Goal: Task Accomplishment & Management: Use online tool/utility

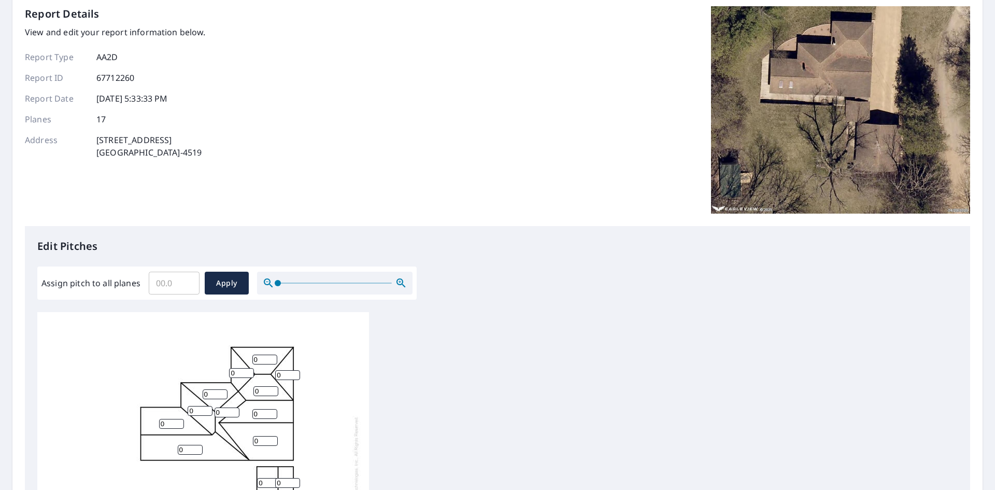
scroll to position [259, 0]
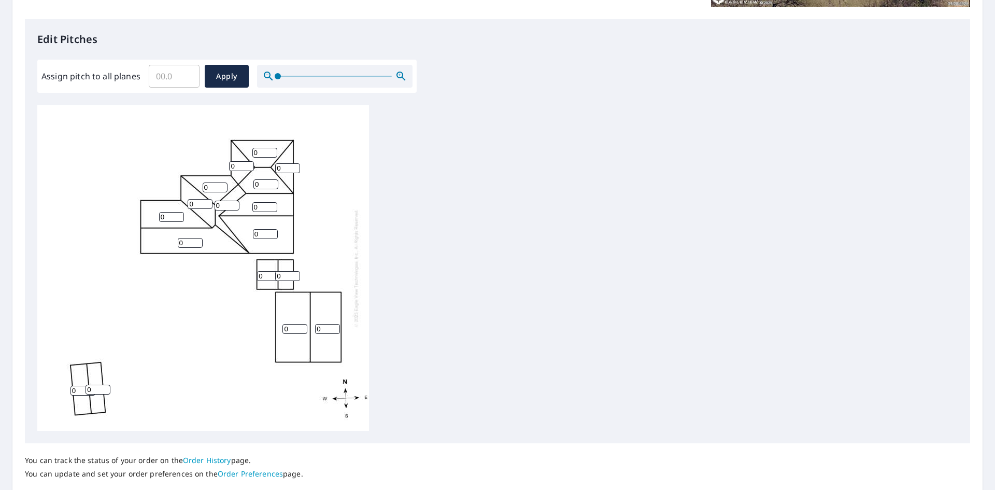
click at [265, 154] on input "0" at bounding box center [264, 153] width 25 height 10
click at [258, 155] on input "02.2" at bounding box center [264, 153] width 25 height 10
type input "2.2"
click at [338, 205] on div "0 0 0 0 0 0 2.2 0 0 0 0 0 0 0 0 0 0" at bounding box center [203, 268] width 332 height 326
click at [239, 170] on input "0" at bounding box center [241, 166] width 25 height 10
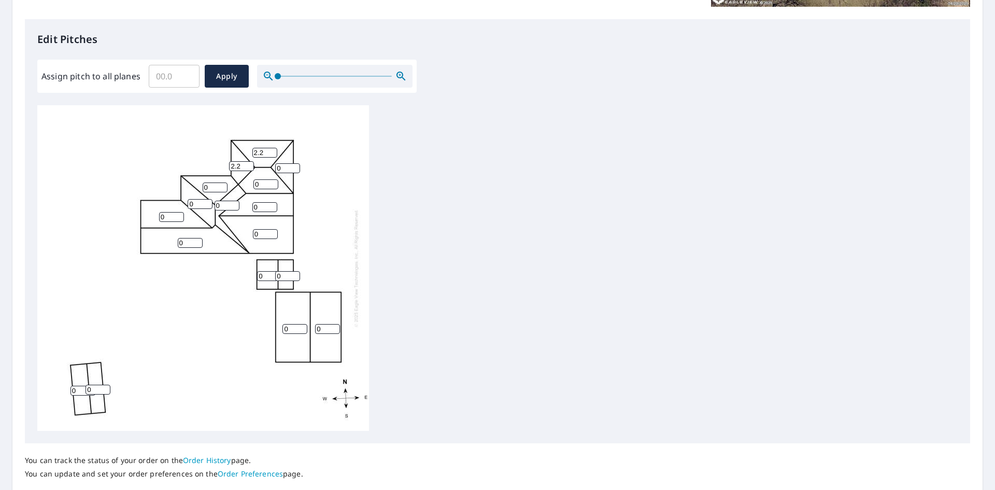
type input "2"
click at [271, 150] on input "3" at bounding box center [264, 153] width 25 height 10
type input "2"
click at [270, 154] on input "2" at bounding box center [264, 153] width 25 height 10
click at [236, 166] on input "number" at bounding box center [241, 166] width 25 height 10
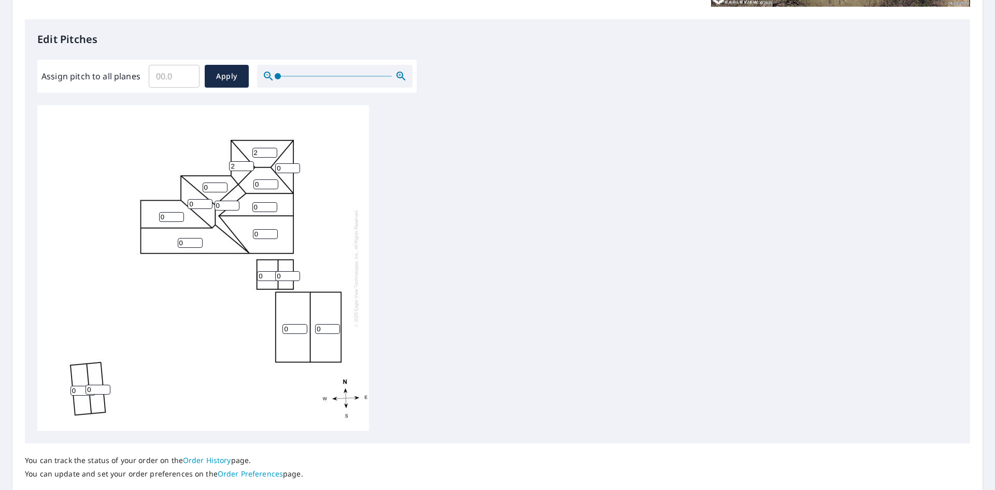
type input "2"
click at [219, 187] on input "1" at bounding box center [215, 187] width 25 height 10
type input "1"
type input "2"
click at [256, 182] on input "0" at bounding box center [265, 184] width 25 height 10
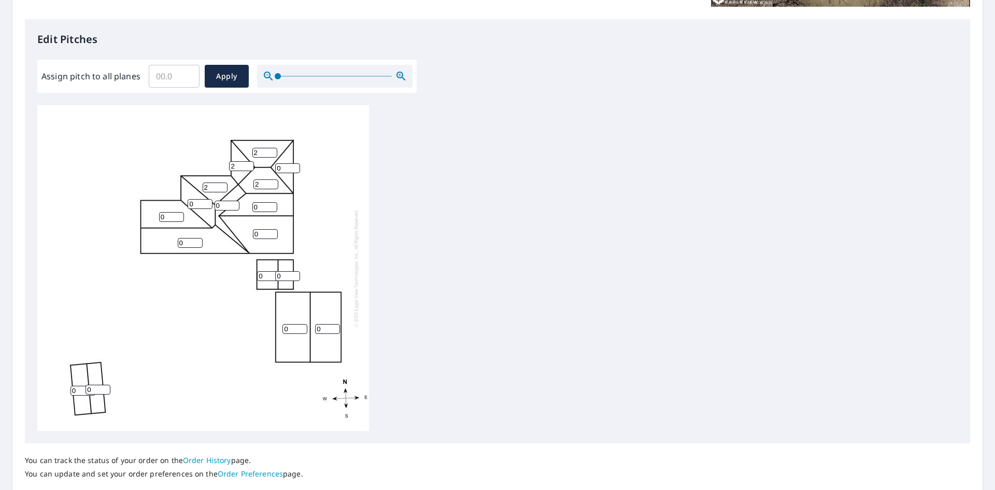
type input "2"
click at [284, 171] on input "0" at bounding box center [287, 168] width 25 height 10
type input "2"
click at [271, 206] on input "1" at bounding box center [264, 207] width 25 height 10
type input "2"
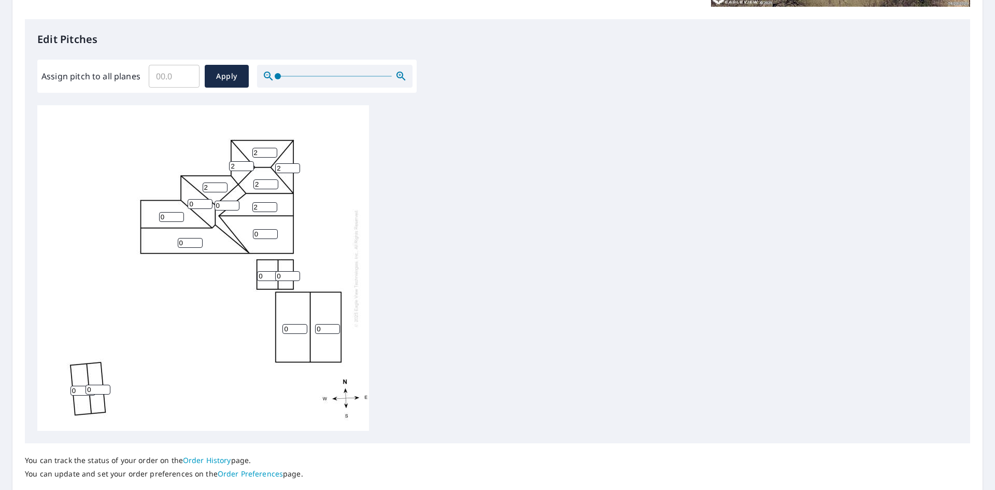
click at [271, 206] on input "2" at bounding box center [264, 207] width 25 height 10
click at [206, 204] on input "0" at bounding box center [200, 204] width 25 height 10
click at [209, 204] on input "0" at bounding box center [200, 204] width 25 height 10
click at [207, 204] on input "0" at bounding box center [200, 204] width 25 height 10
click at [208, 204] on input "0" at bounding box center [200, 204] width 25 height 10
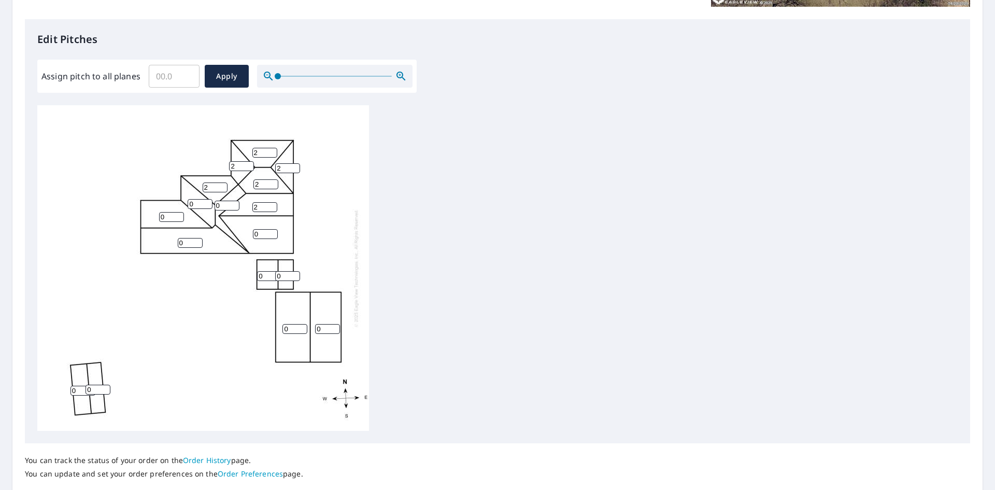
click at [199, 202] on input "0" at bounding box center [200, 204] width 25 height 10
type input "2"
click at [221, 201] on input "0" at bounding box center [227, 206] width 25 height 10
click at [235, 202] on input "1" at bounding box center [227, 206] width 25 height 10
type input "2"
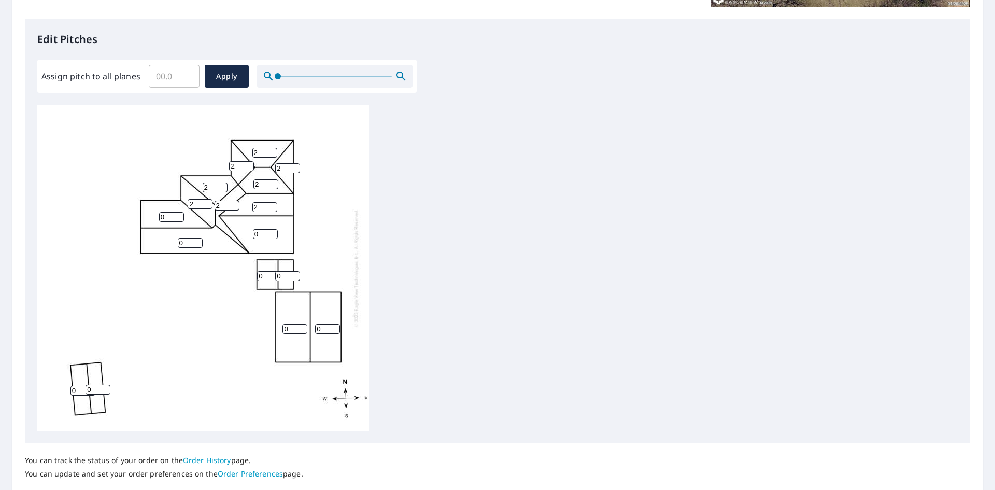
click at [235, 202] on input "2" at bounding box center [227, 206] width 25 height 10
click at [163, 220] on input "0" at bounding box center [171, 217] width 25 height 10
click at [178, 214] on input "1" at bounding box center [171, 217] width 25 height 10
type input "2"
click at [178, 214] on input "2" at bounding box center [171, 217] width 25 height 10
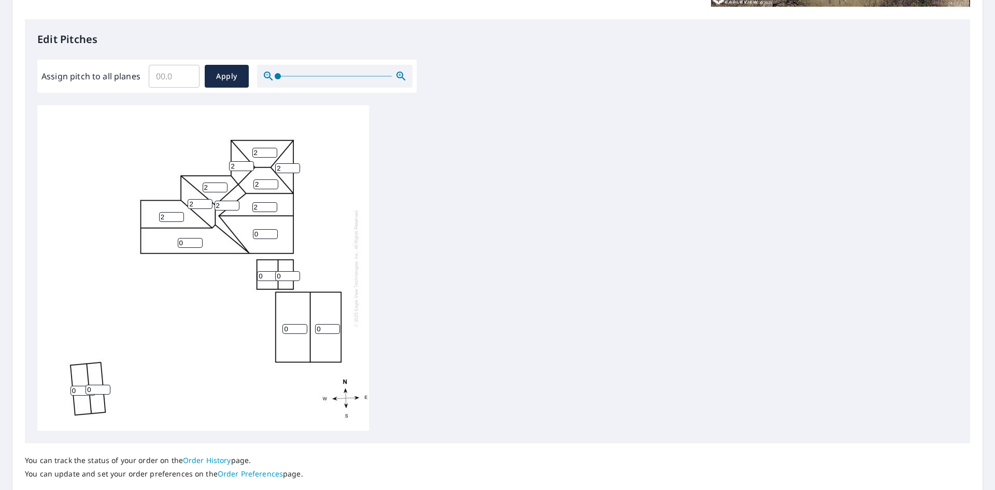
click at [190, 239] on input "0" at bounding box center [190, 243] width 25 height 10
click at [197, 239] on input "1" at bounding box center [190, 243] width 25 height 10
type input "2"
click at [197, 239] on input "2" at bounding box center [190, 243] width 25 height 10
click at [271, 234] on input "1" at bounding box center [265, 234] width 25 height 10
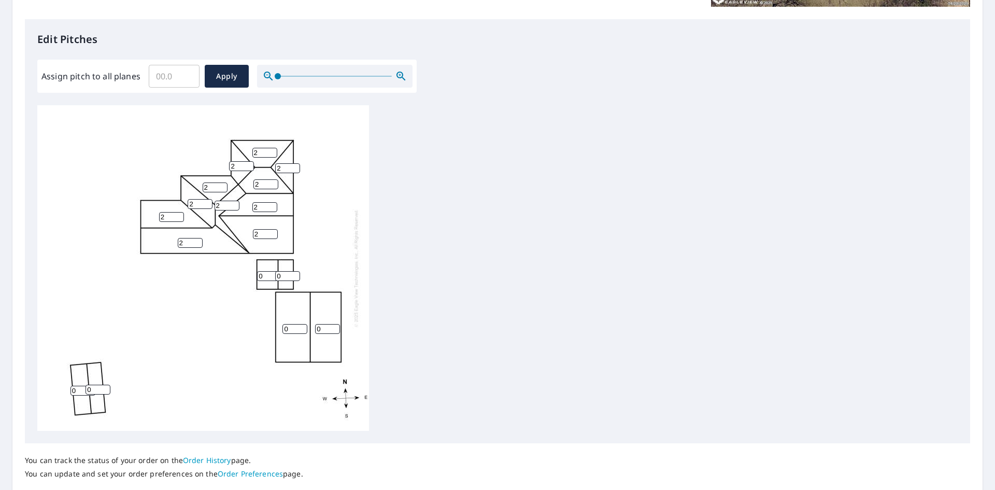
type input "2"
click at [272, 232] on input "2" at bounding box center [265, 234] width 25 height 10
click at [476, 243] on div "0 2 2 0 2 2 2 2 2 2 0 0 0 2 2 2 0" at bounding box center [497, 268] width 921 height 326
click at [291, 331] on input "0" at bounding box center [295, 329] width 25 height 10
click at [302, 330] on input "0" at bounding box center [295, 329] width 25 height 10
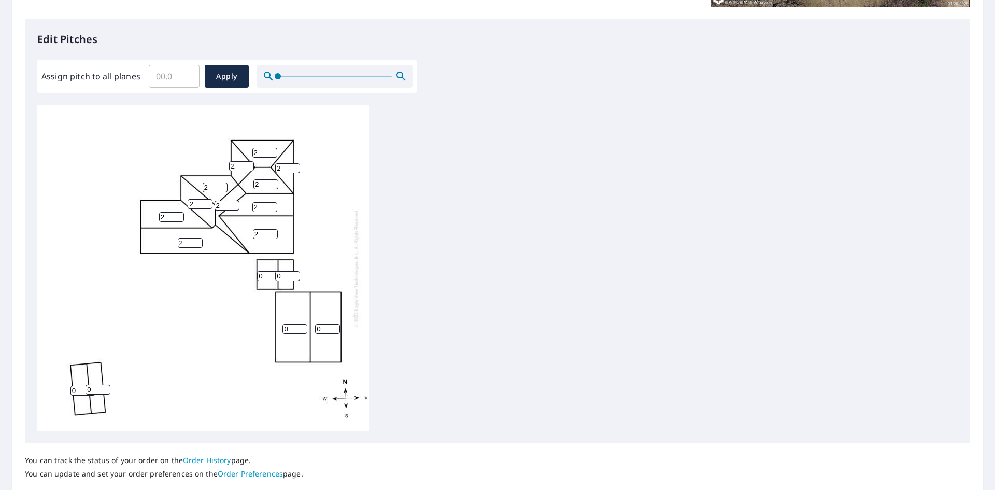
click at [302, 330] on input "0" at bounding box center [295, 329] width 25 height 10
click at [295, 330] on input "0" at bounding box center [295, 329] width 25 height 10
click at [304, 327] on input "1" at bounding box center [295, 329] width 25 height 10
click at [304, 327] on input "2" at bounding box center [295, 329] width 25 height 10
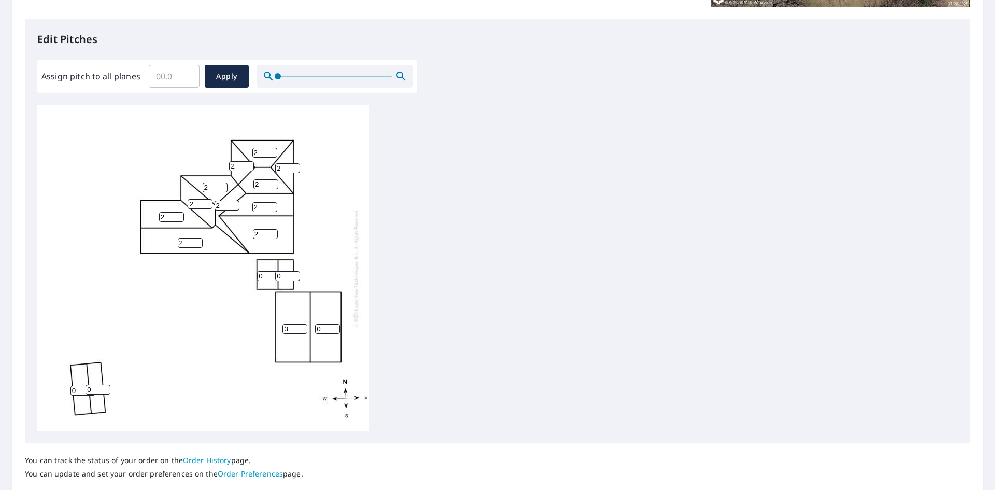
type input "3"
click at [304, 327] on input "3" at bounding box center [295, 329] width 25 height 10
click at [329, 327] on input "0" at bounding box center [327, 329] width 25 height 10
click at [335, 326] on input "1" at bounding box center [327, 329] width 25 height 10
click at [335, 326] on input "2" at bounding box center [327, 329] width 25 height 10
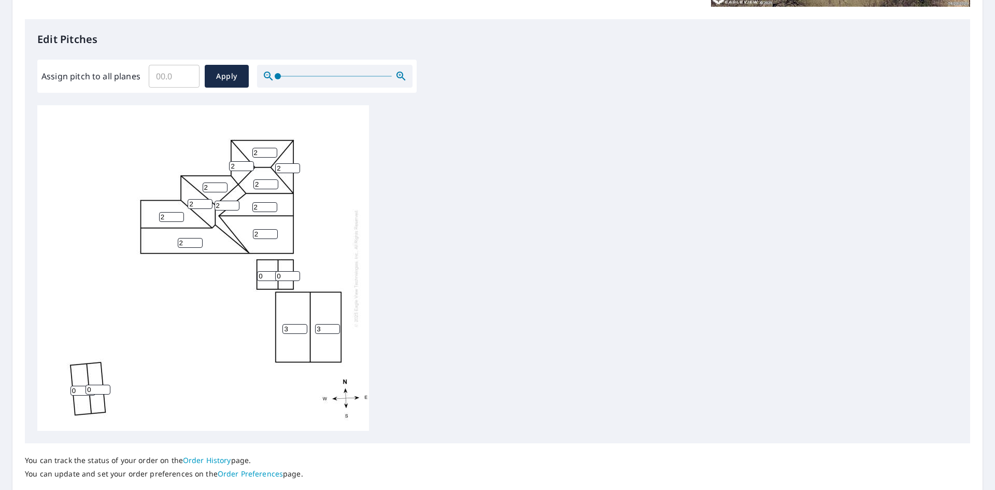
type input "3"
click at [335, 326] on input "3" at bounding box center [327, 329] width 25 height 10
click at [388, 328] on div "3 2 2 3 2 2 2 2 2 2 0 0 0 2 2 2 0" at bounding box center [497, 268] width 921 height 326
click at [222, 80] on span "Apply" at bounding box center [226, 76] width 27 height 13
click at [265, 158] on div at bounding box center [203, 268] width 332 height 326
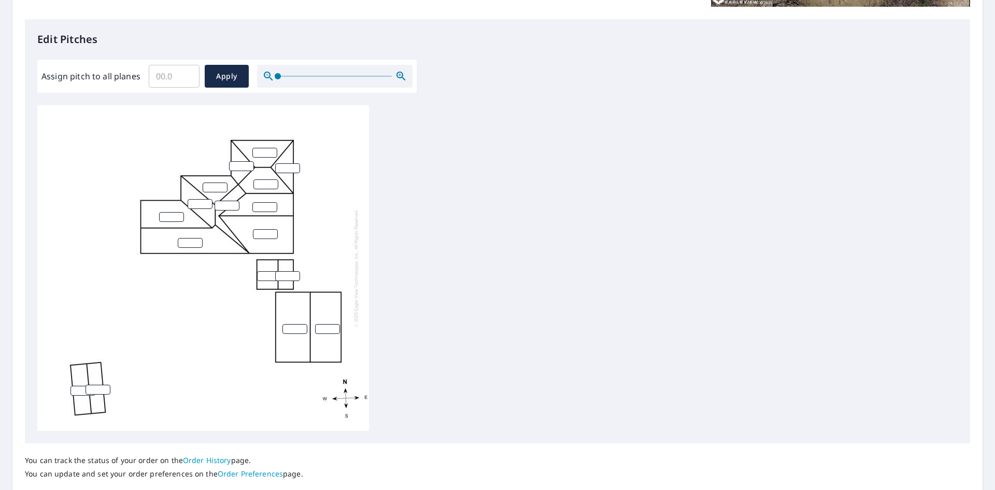
click at [255, 148] on input "number" at bounding box center [264, 153] width 25 height 10
click at [272, 154] on input "0" at bounding box center [264, 153] width 25 height 10
click at [262, 151] on input "0" at bounding box center [264, 153] width 25 height 10
click at [270, 151] on input "1" at bounding box center [264, 153] width 25 height 10
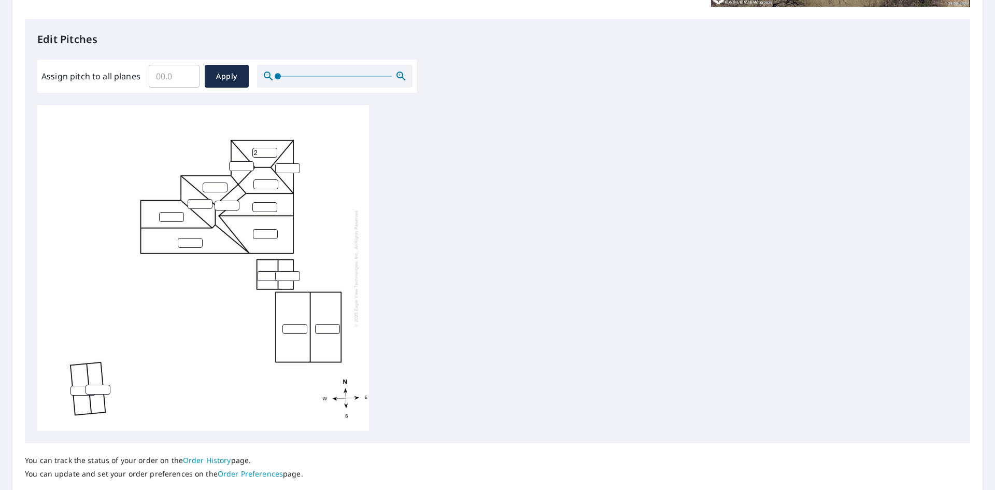
type input "2"
click at [270, 151] on input "2" at bounding box center [264, 153] width 25 height 10
click at [248, 167] on input "0" at bounding box center [241, 166] width 25 height 10
click at [249, 167] on input "0" at bounding box center [241, 166] width 25 height 10
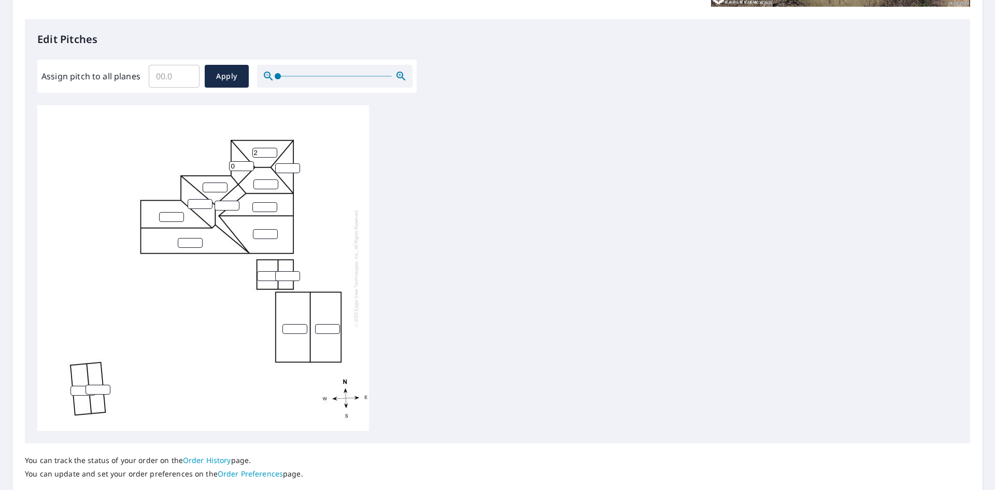
click at [241, 167] on input "0" at bounding box center [241, 166] width 25 height 10
click at [248, 162] on input "0" at bounding box center [241, 166] width 25 height 10
click at [247, 163] on input "1" at bounding box center [241, 166] width 25 height 10
type input "2"
click at [247, 163] on input "2" at bounding box center [241, 166] width 25 height 10
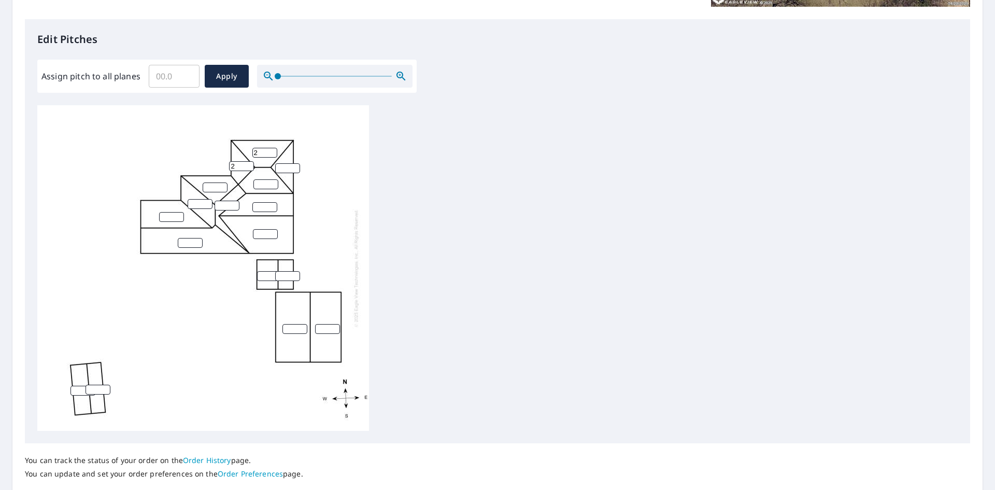
click at [286, 169] on input "number" at bounding box center [287, 168] width 25 height 10
click at [293, 165] on input "1" at bounding box center [287, 168] width 25 height 10
type input "2"
click at [293, 165] on input "2" at bounding box center [287, 168] width 25 height 10
click at [267, 180] on input "number" at bounding box center [265, 184] width 25 height 10
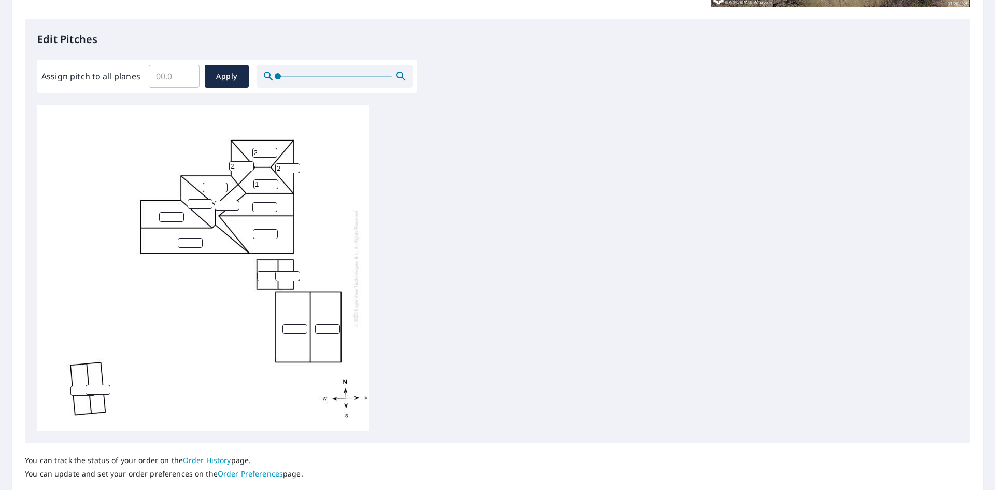
click at [273, 181] on input "1" at bounding box center [265, 184] width 25 height 10
type input "2"
click at [273, 181] on input "2" at bounding box center [265, 184] width 25 height 10
click at [263, 209] on input "number" at bounding box center [264, 207] width 25 height 10
click at [272, 204] on input "1" at bounding box center [264, 207] width 25 height 10
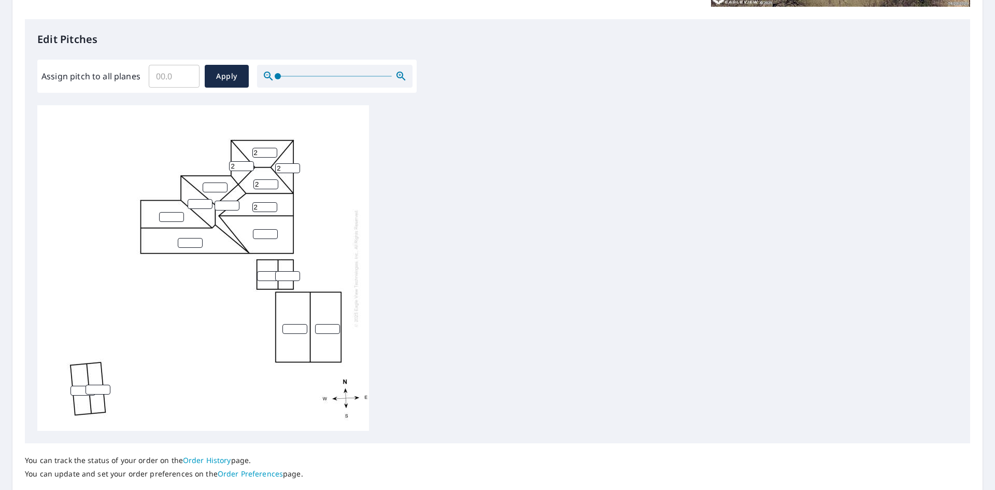
type input "2"
click at [272, 204] on input "2" at bounding box center [264, 207] width 25 height 10
click at [208, 181] on div "2 2 2 2 2" at bounding box center [203, 268] width 332 height 326
click at [219, 184] on input "1" at bounding box center [215, 187] width 25 height 10
type input "2"
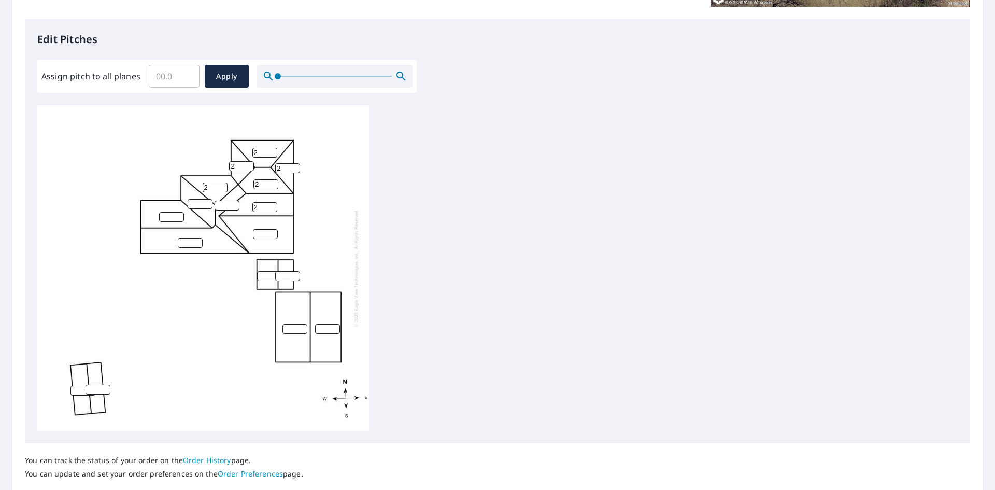
click at [220, 184] on input "2" at bounding box center [215, 187] width 25 height 10
click at [207, 202] on input "1" at bounding box center [200, 204] width 25 height 10
type input "2"
click at [207, 202] on input "2" at bounding box center [200, 204] width 25 height 10
click at [226, 206] on input "number" at bounding box center [227, 206] width 25 height 10
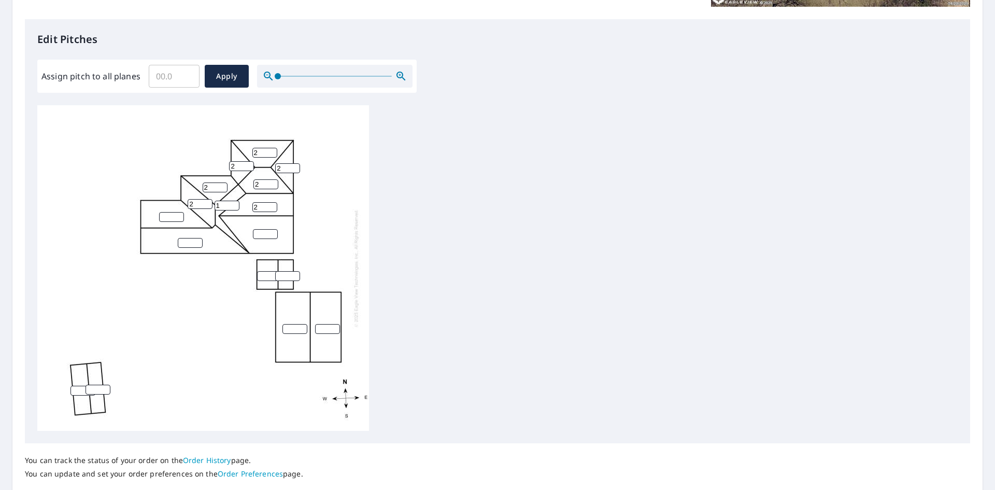
click at [233, 205] on input "1" at bounding box center [227, 206] width 25 height 10
type input "2"
click at [233, 205] on input "2" at bounding box center [227, 206] width 25 height 10
click at [263, 231] on input "number" at bounding box center [265, 234] width 25 height 10
click at [273, 229] on div "2 2 2 2 2 2 2 2" at bounding box center [203, 268] width 332 height 326
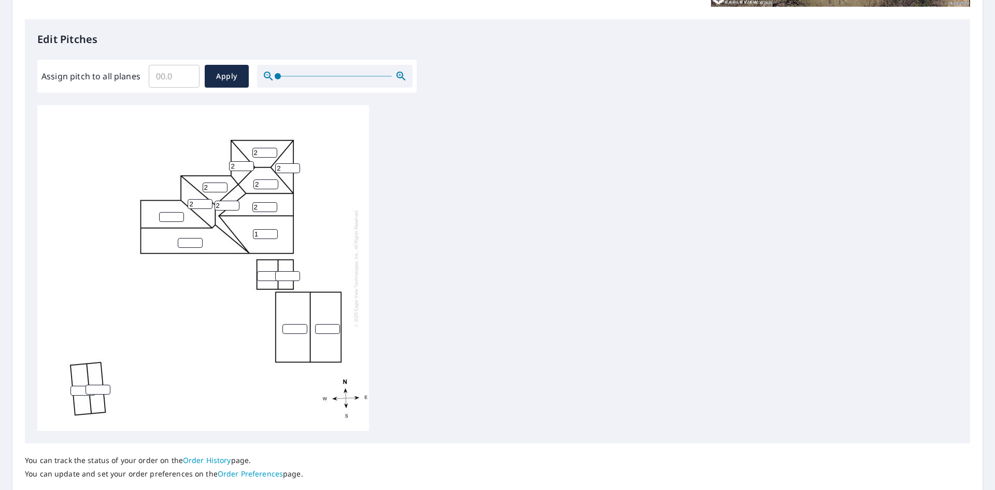
click at [271, 231] on input "1" at bounding box center [265, 234] width 25 height 10
type input "2"
click at [272, 231] on input "2" at bounding box center [265, 234] width 25 height 10
click at [176, 221] on input "number" at bounding box center [171, 217] width 25 height 10
click at [179, 213] on input "1" at bounding box center [171, 217] width 25 height 10
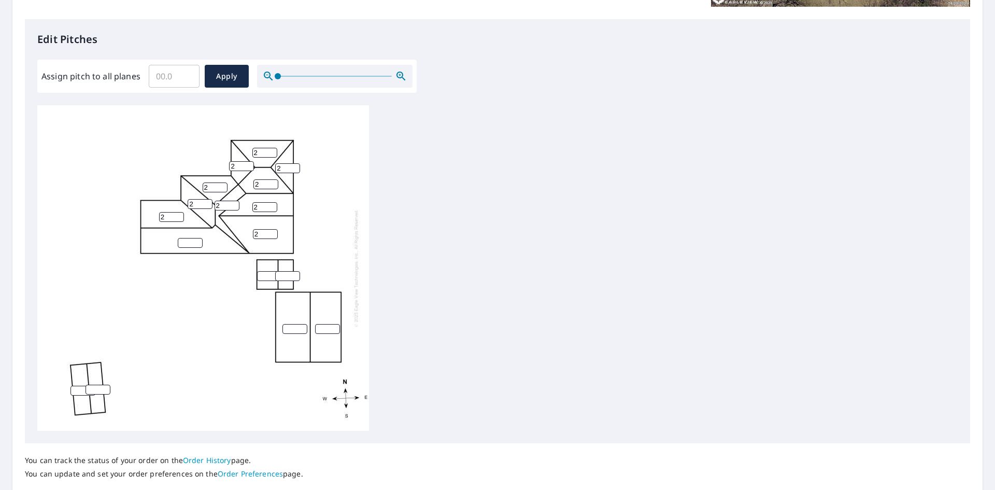
type input "2"
click at [179, 213] on input "2" at bounding box center [171, 217] width 25 height 10
click at [188, 246] on input "number" at bounding box center [190, 243] width 25 height 10
click at [196, 239] on input "1" at bounding box center [190, 243] width 25 height 10
type input "2"
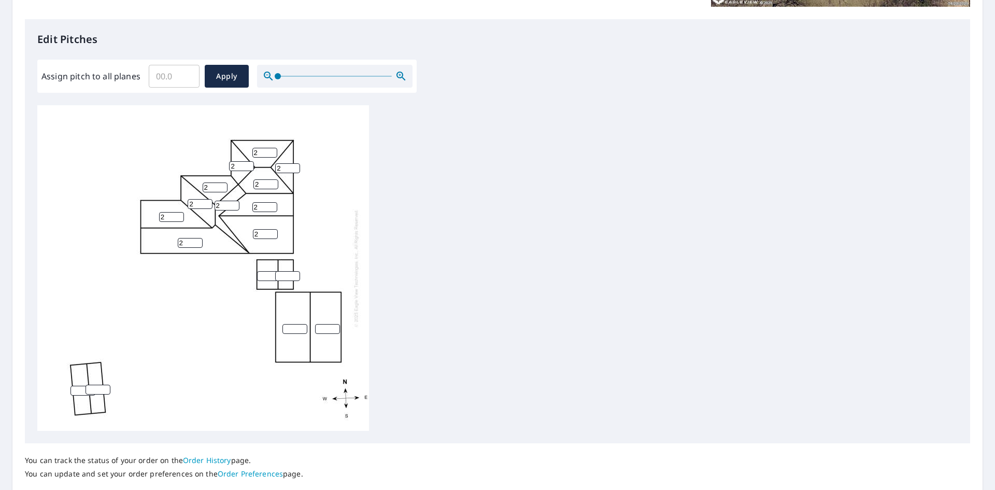
click at [196, 239] on input "2" at bounding box center [190, 243] width 25 height 10
click at [346, 221] on div "2 2 2 2 2 2 2 2 2 2 2" at bounding box center [203, 268] width 332 height 326
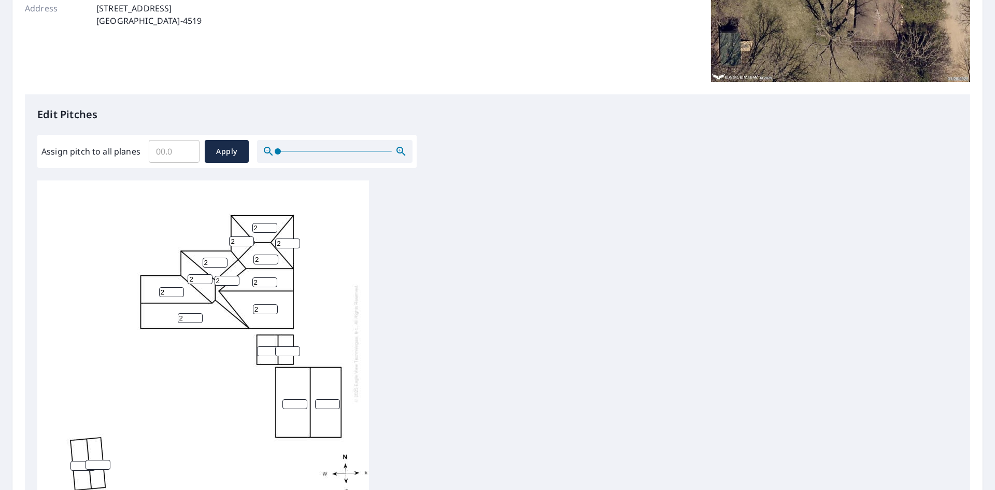
scroll to position [175, 0]
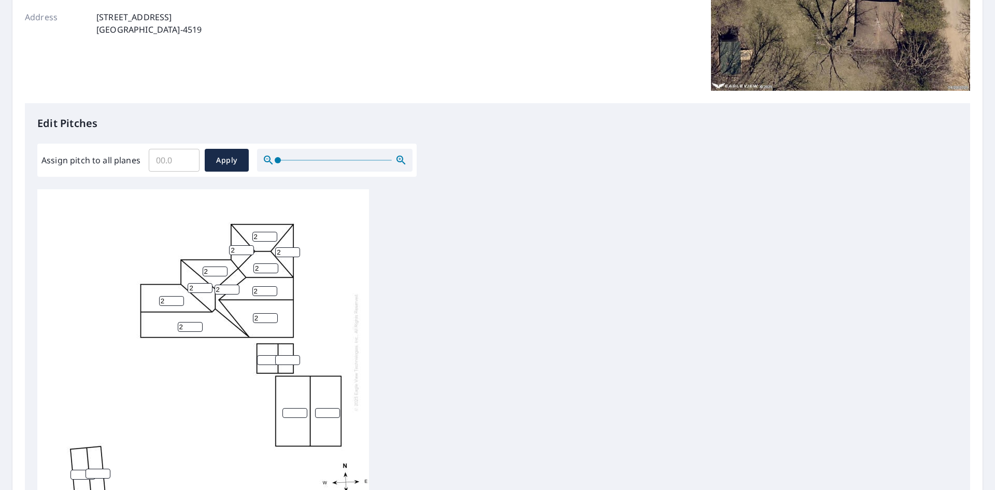
click at [285, 416] on input "number" at bounding box center [295, 413] width 25 height 10
type input "3"
click at [319, 413] on input "number" at bounding box center [327, 413] width 25 height 10
click at [335, 414] on input "0" at bounding box center [327, 413] width 25 height 10
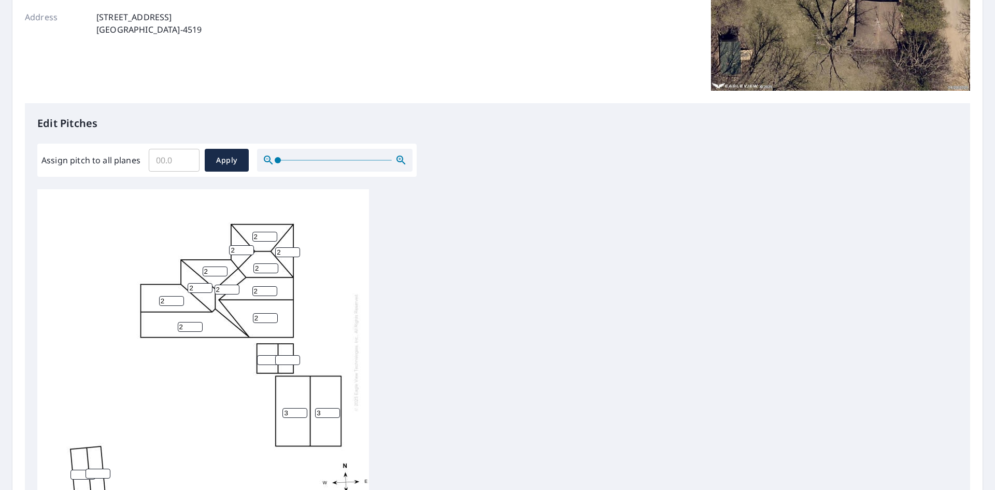
type input "3"
click at [403, 408] on div "3 2 2 3 2 2 2 2 2 2 2 2 2" at bounding box center [497, 352] width 921 height 326
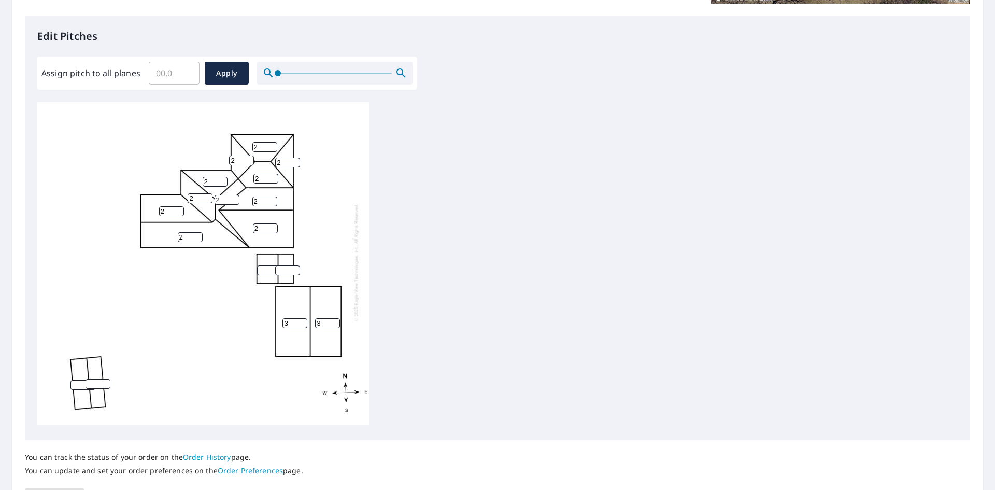
scroll to position [331, 0]
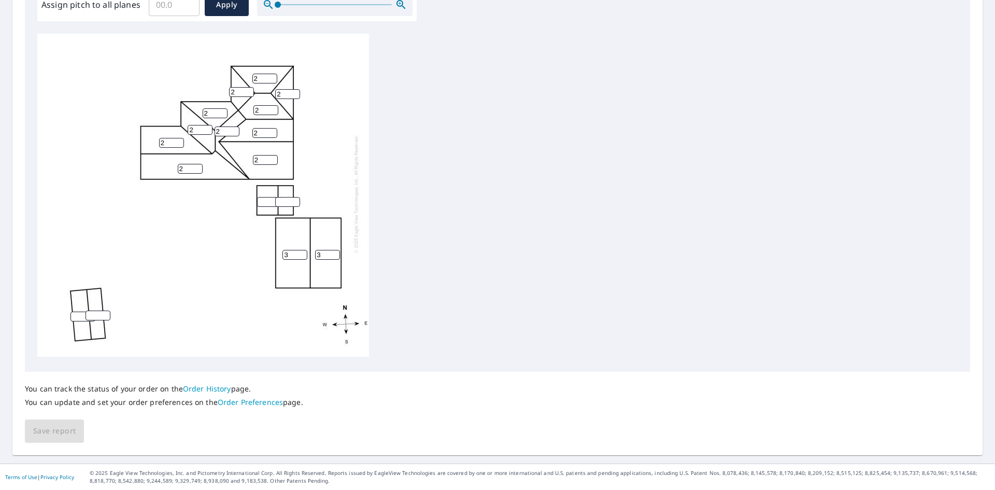
click at [229, 262] on div "3 2 2 3 2 2 2 2 2 2 2 2 2" at bounding box center [203, 194] width 332 height 326
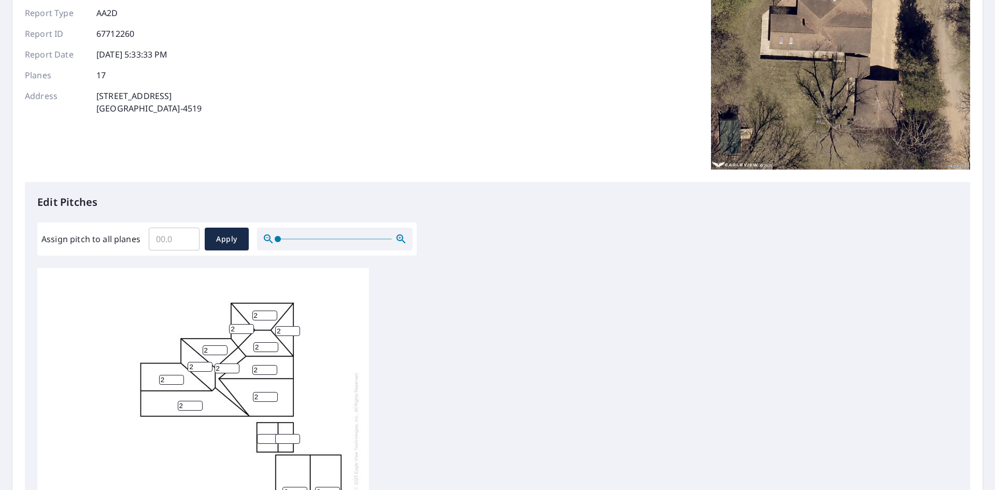
scroll to position [259, 0]
